Goal: Transaction & Acquisition: Purchase product/service

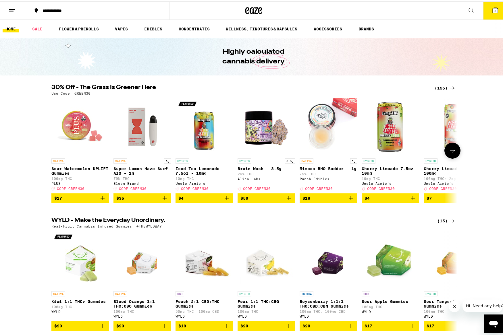
click at [103, 200] on icon "Add to bag" at bounding box center [102, 196] width 7 height 7
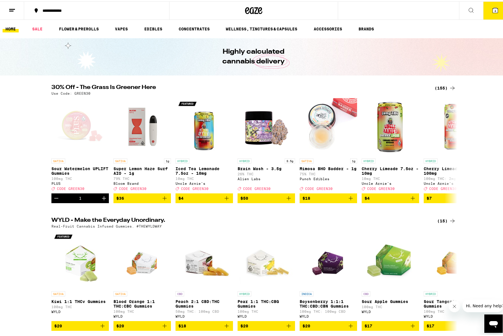
click at [449, 87] on icon at bounding box center [452, 86] width 7 height 7
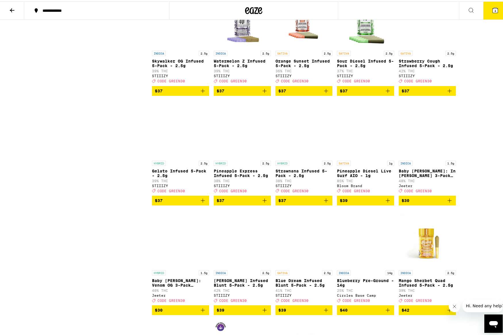
scroll to position [2727, 0]
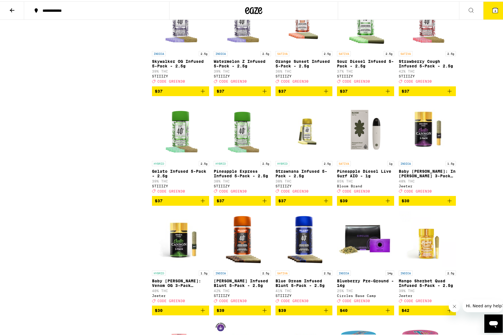
click at [387, 93] on icon "Add to bag" at bounding box center [387, 89] width 7 height 7
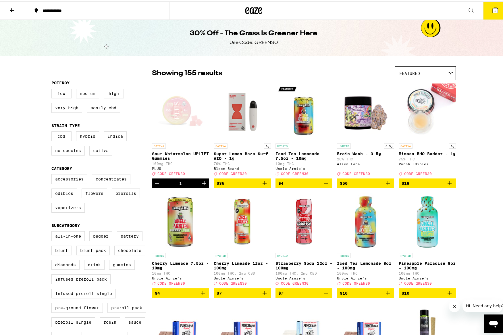
scroll to position [0, 0]
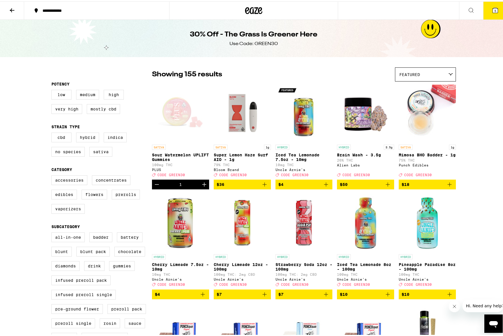
click at [487, 18] on button "5" at bounding box center [495, 9] width 24 height 18
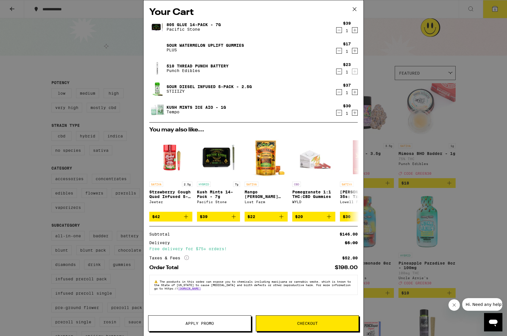
click at [339, 73] on icon "Decrement" at bounding box center [338, 71] width 5 height 7
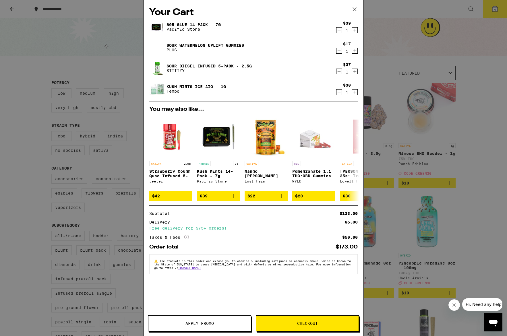
click at [337, 92] on icon "Decrement" at bounding box center [338, 92] width 5 height 7
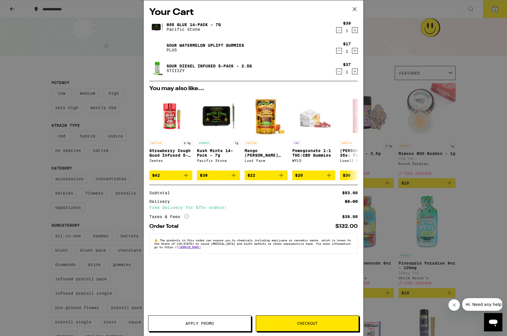
click at [202, 322] on span "Apply Promo" at bounding box center [199, 323] width 28 height 4
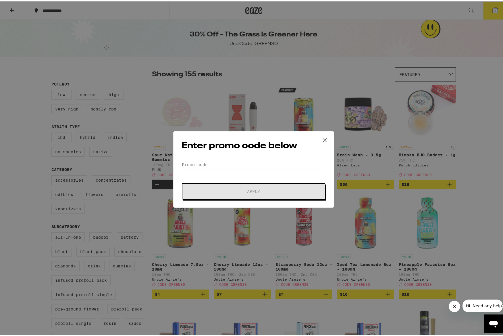
click at [220, 162] on input "Promo Code" at bounding box center [253, 163] width 144 height 9
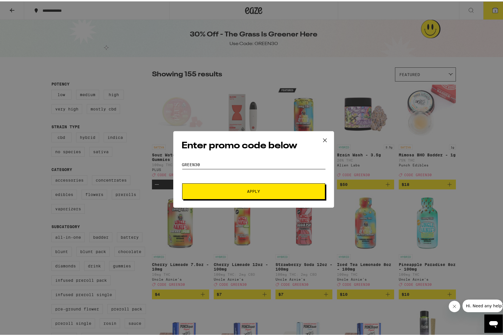
type input "Green30"
click at [182, 182] on button "Apply" at bounding box center [253, 190] width 143 height 16
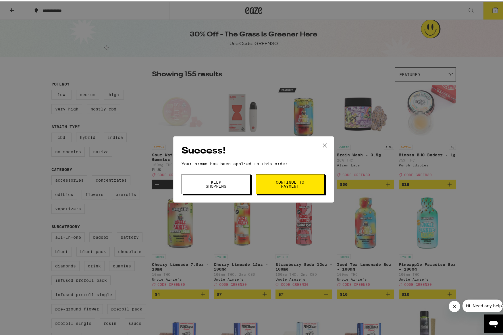
click at [279, 179] on span "Continue to payment" at bounding box center [289, 183] width 29 height 8
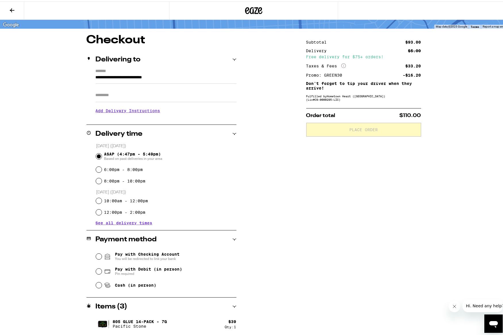
scroll to position [77, 0]
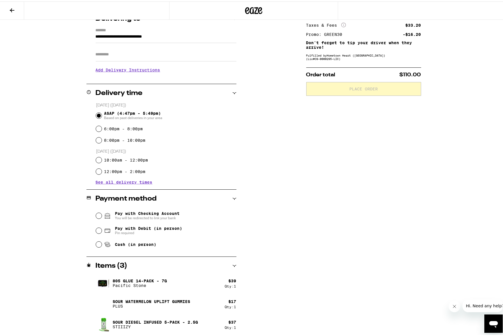
click at [206, 326] on div "Sour Diesel Infused 5-Pack - 2.5g STIIIZY" at bounding box center [160, 323] width 129 height 16
click at [213, 299] on div "Sour Watermelon UPLIFT Gummies PLUS" at bounding box center [160, 303] width 129 height 16
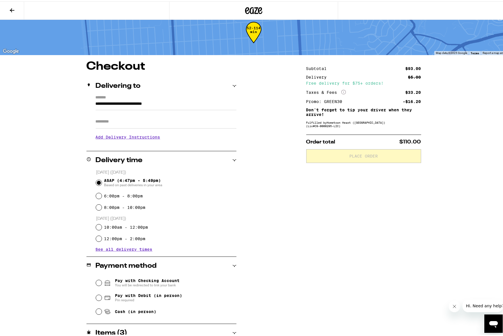
scroll to position [0, 0]
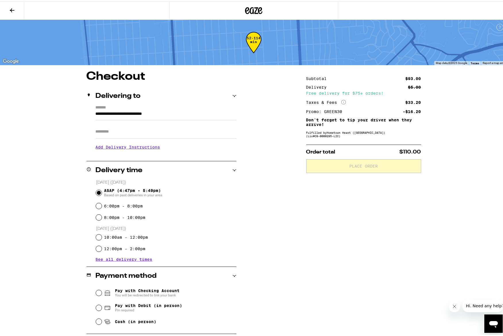
drag, startPoint x: 300, startPoint y: 78, endPoint x: 293, endPoint y: 72, distance: 8.8
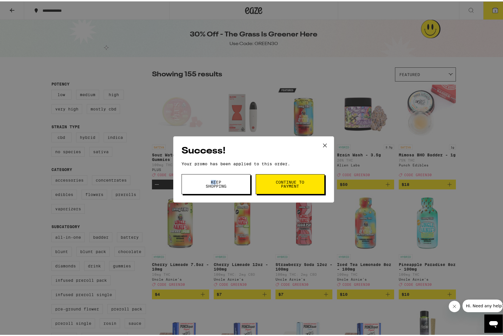
drag, startPoint x: 195, startPoint y: 166, endPoint x: 215, endPoint y: 182, distance: 25.5
click at [215, 182] on div "Success! Your promo has been applied to this order. Promo Code Keep Shopping Co…" at bounding box center [253, 168] width 161 height 66
drag, startPoint x: 214, startPoint y: 182, endPoint x: 225, endPoint y: 168, distance: 17.8
click at [214, 182] on span "Keep Shopping" at bounding box center [215, 183] width 29 height 8
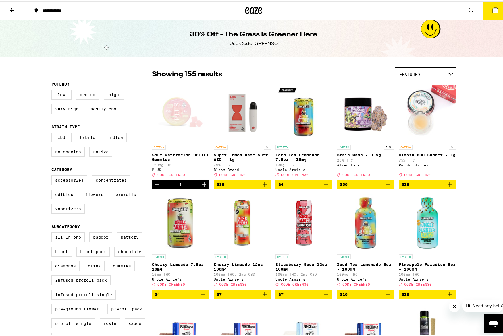
click at [492, 6] on icon at bounding box center [494, 8] width 5 height 5
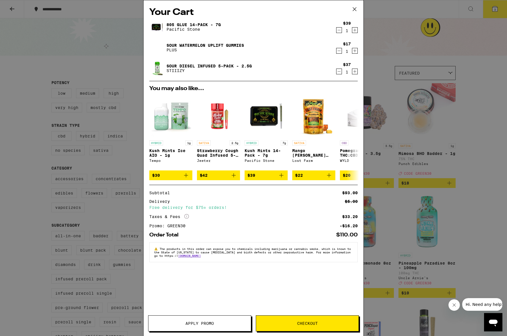
click at [339, 72] on icon "Decrement" at bounding box center [338, 71] width 5 height 7
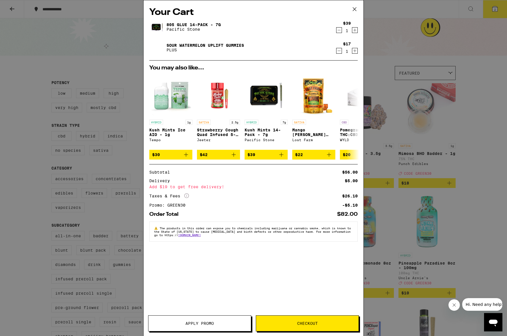
click at [426, 116] on div "Your Cart 805 Glue 14-Pack - 7g Pacific Stone $39 1 Sour Watermelon UPLIFT Gumm…" at bounding box center [253, 168] width 507 height 336
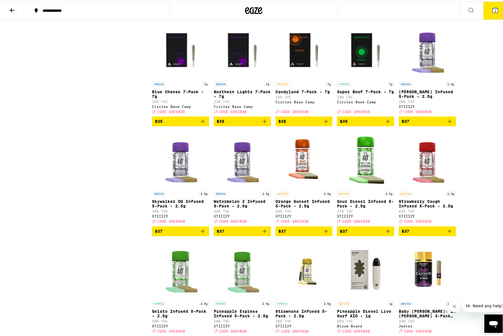
scroll to position [2698, 0]
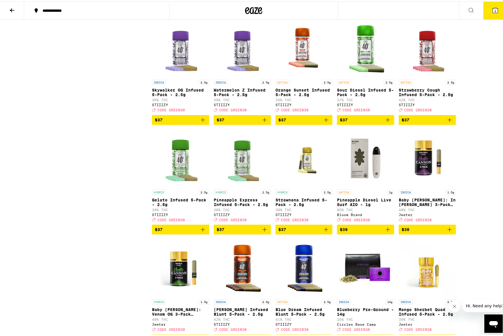
click at [384, 122] on icon "Add to bag" at bounding box center [387, 118] width 7 height 7
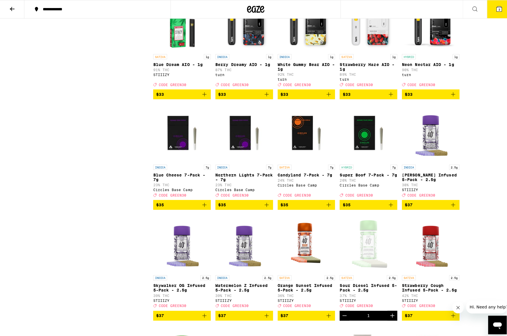
scroll to position [2382, 0]
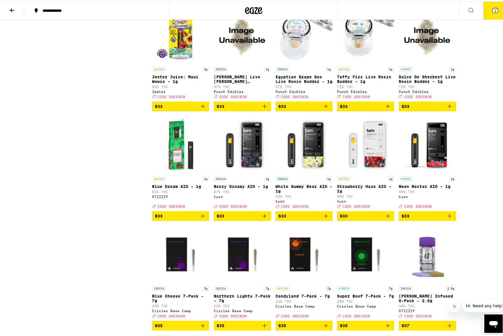
click at [491, 13] on button "3" at bounding box center [495, 9] width 24 height 18
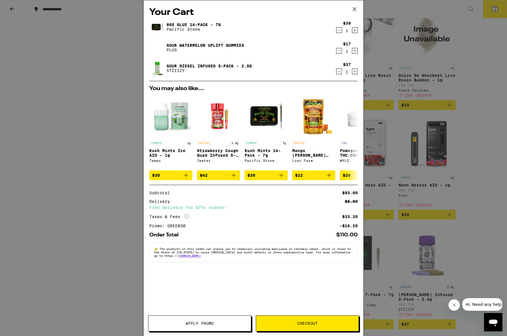
click at [345, 322] on span "Checkout" at bounding box center [307, 323] width 102 height 4
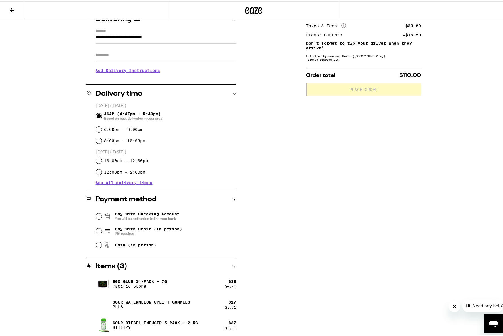
scroll to position [77, 0]
click at [120, 249] on div "Cash (in person)" at bounding box center [166, 243] width 140 height 13
click at [120, 243] on span "Cash (in person)" at bounding box center [135, 243] width 41 height 5
click at [102, 243] on input "Cash (in person)" at bounding box center [99, 243] width 6 height 6
radio input "true"
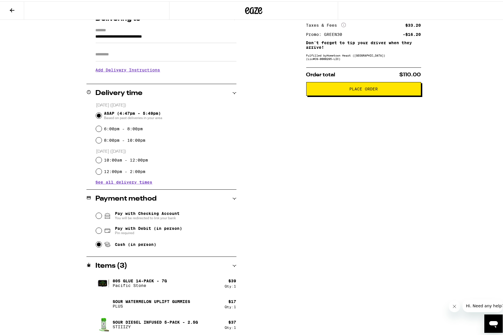
click at [377, 90] on span "Place Order" at bounding box center [363, 88] width 105 height 4
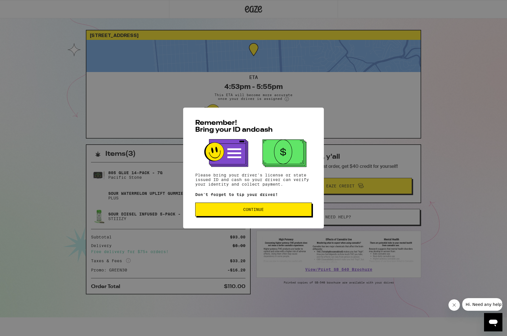
drag, startPoint x: 228, startPoint y: 203, endPoint x: 233, endPoint y: 206, distance: 5.7
click at [233, 206] on div "Remember! Bring your ID and cash Please bring your driver's license or state is…" at bounding box center [253, 168] width 141 height 121
click at [235, 203] on div "Remember! Bring your ID and cash Please bring your driver's license or state is…" at bounding box center [253, 168] width 141 height 121
click at [246, 216] on button "Continue" at bounding box center [253, 210] width 117 height 14
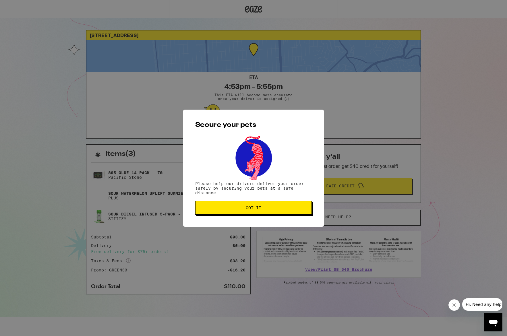
click at [261, 203] on button "Got it" at bounding box center [253, 208] width 117 height 14
